Goal: Book appointment/travel/reservation

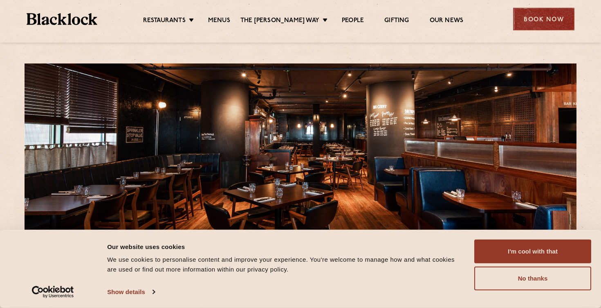
click at [534, 22] on div "Book Now" at bounding box center [543, 19] width 61 height 22
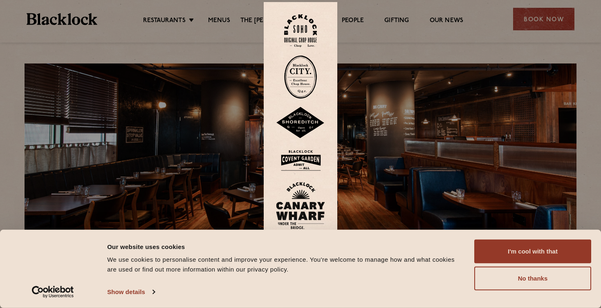
click at [299, 204] on img at bounding box center [300, 205] width 49 height 47
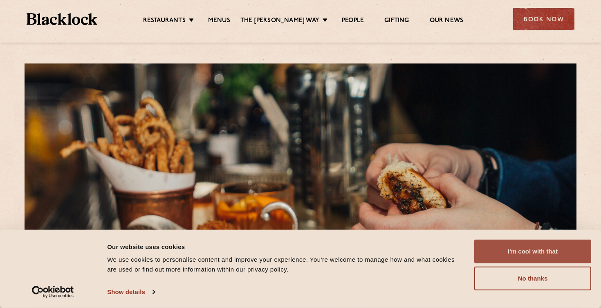
click at [524, 255] on button "I'm cool with that" at bounding box center [532, 251] width 117 height 24
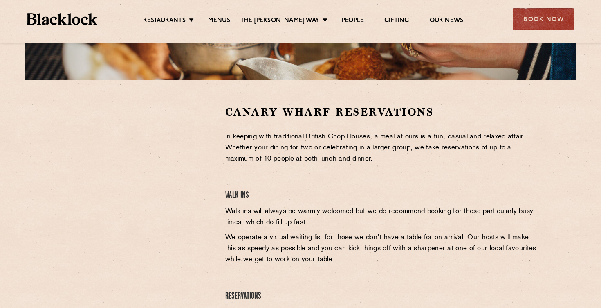
scroll to position [221, 0]
